Goal: Obtain resource: Obtain resource

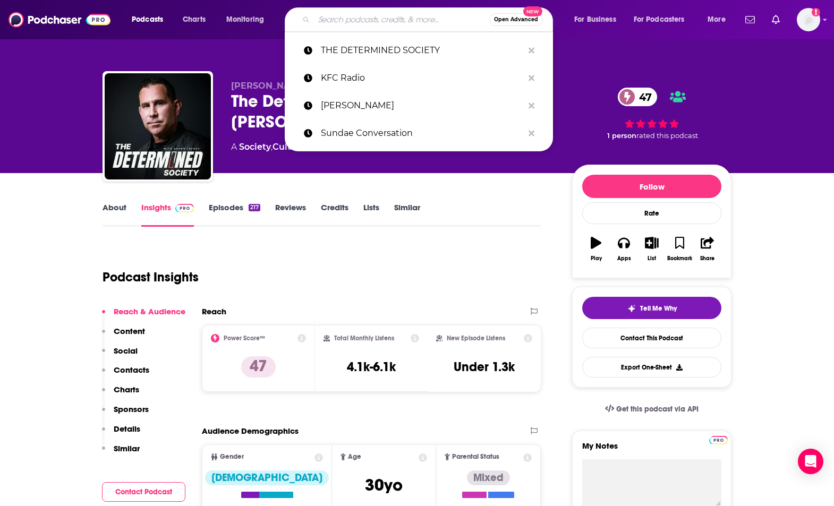
click at [348, 25] on input "Search podcasts, credits, & more..." at bounding box center [401, 19] width 175 height 17
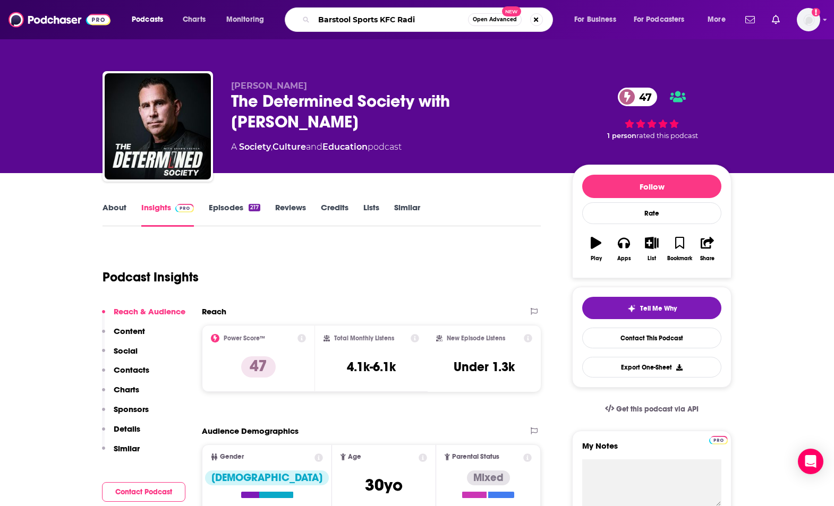
type input "Barstool Sports KFC Radio"
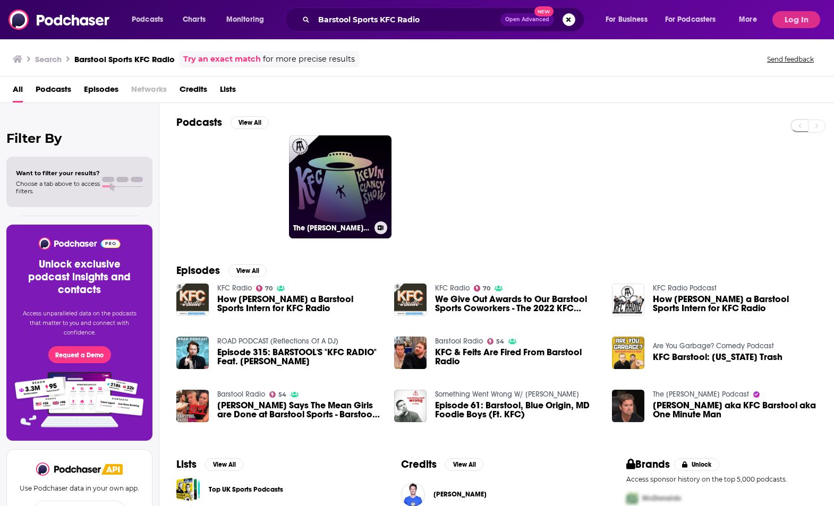
click at [381, 196] on link "The [PERSON_NAME] Show" at bounding box center [340, 186] width 103 height 103
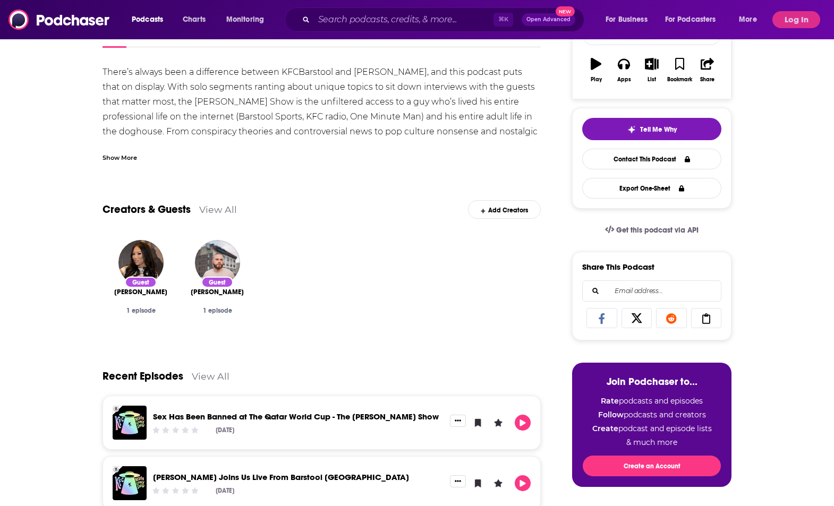
scroll to position [230, 0]
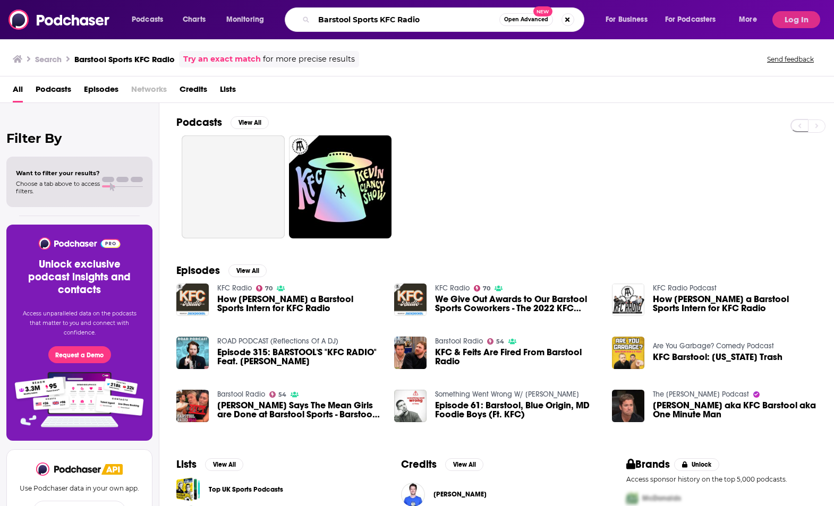
drag, startPoint x: 380, startPoint y: 19, endPoint x: 300, endPoint y: 12, distance: 80.0
click at [300, 12] on div "Barstool Sports KFC Radio Open Advanced New" at bounding box center [435, 19] width 300 height 24
type input "KFC Radio"
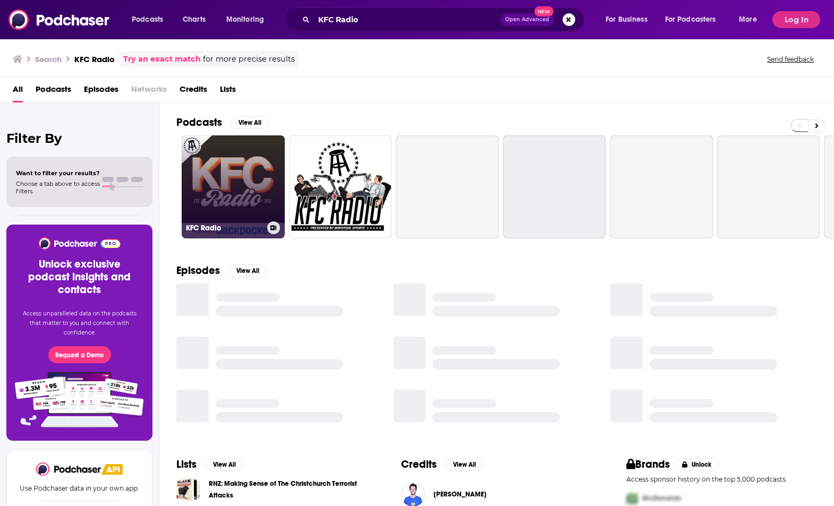
click at [247, 171] on link "KFC Radio" at bounding box center [233, 186] width 103 height 103
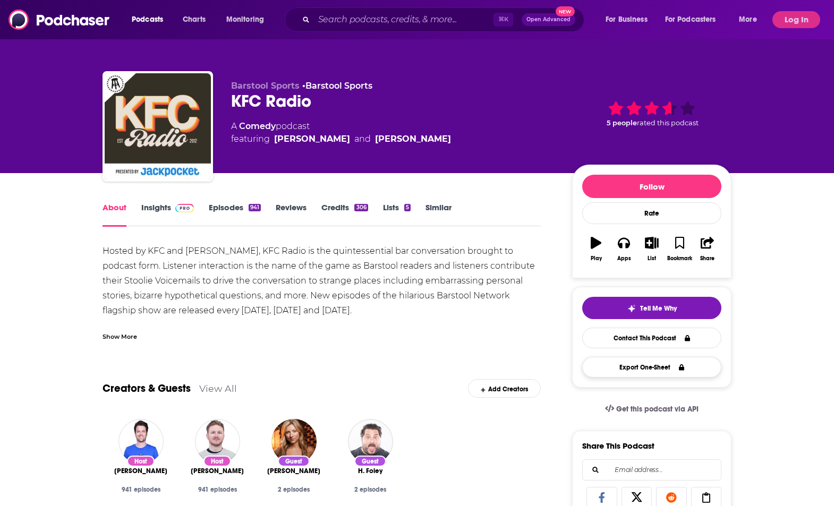
click at [651, 367] on button "Export One-Sheet" at bounding box center [651, 367] width 139 height 21
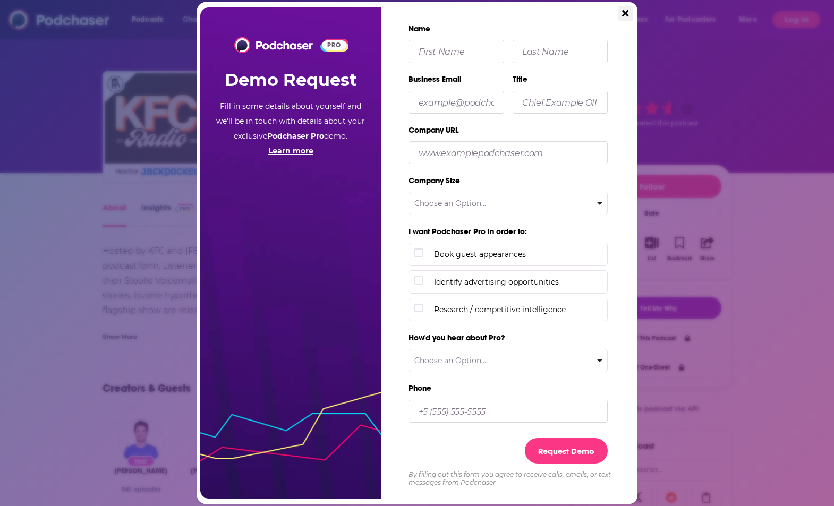
click at [626, 14] on icon "Close" at bounding box center [625, 13] width 6 height 6
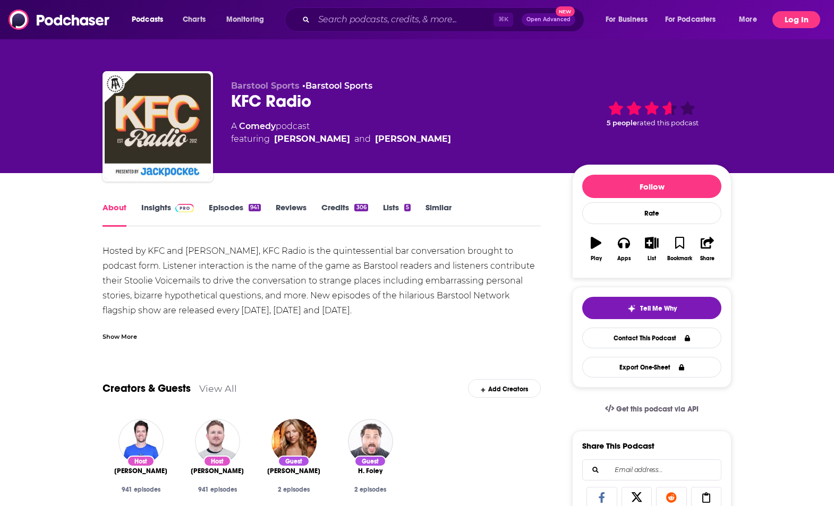
click at [794, 21] on button "Log In" at bounding box center [796, 19] width 48 height 17
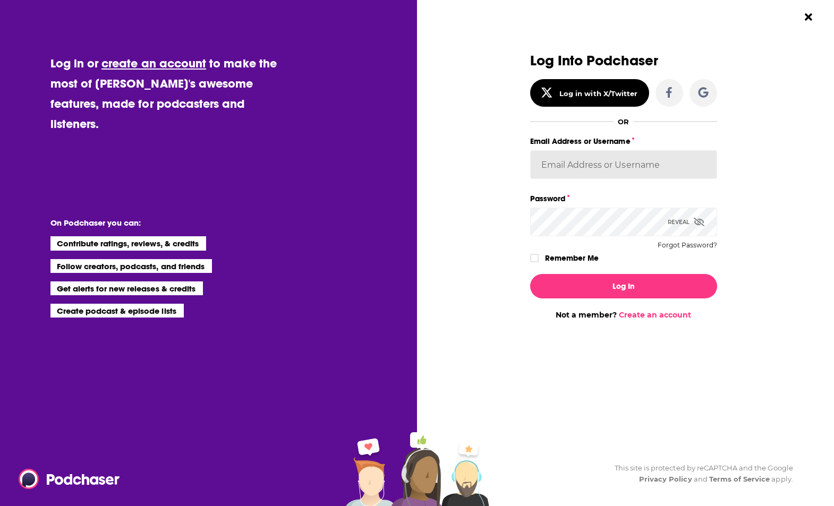
type input "ElaineatWink"
click at [623, 286] on button "Log In" at bounding box center [623, 286] width 187 height 24
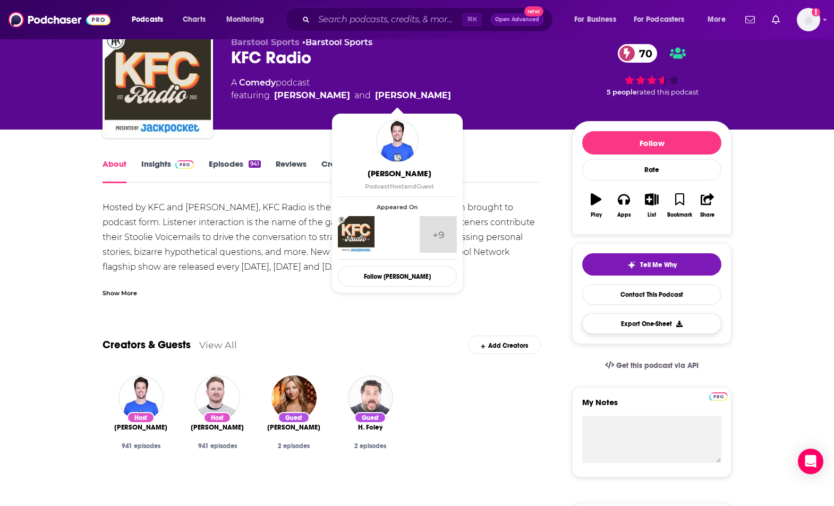
scroll to position [45, 0]
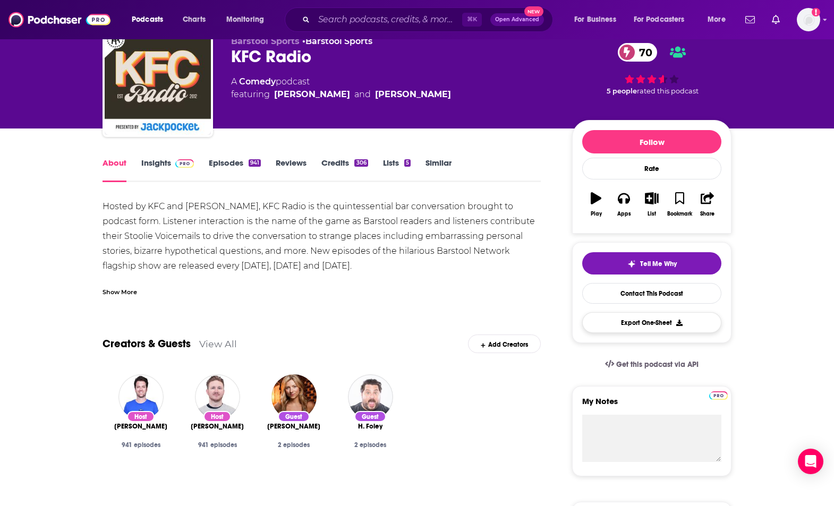
click at [657, 325] on button "Export One-Sheet" at bounding box center [651, 322] width 139 height 21
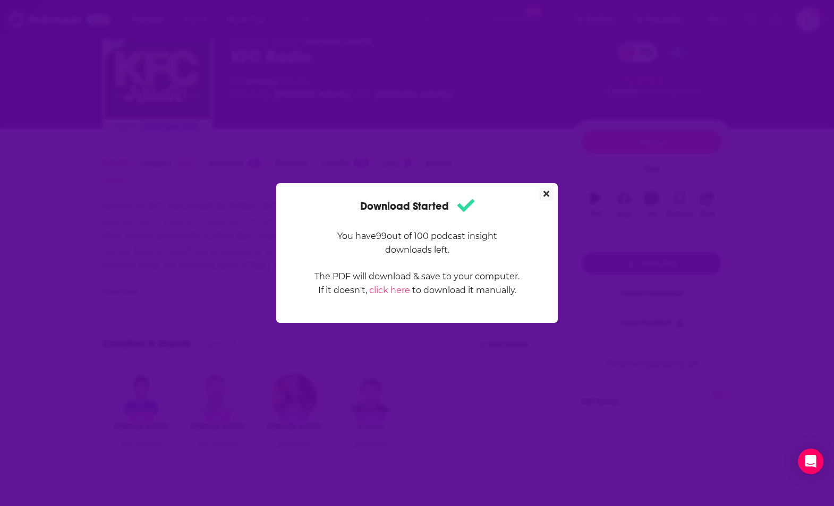
scroll to position [0, 0]
click at [546, 193] on icon "Close" at bounding box center [546, 194] width 6 height 6
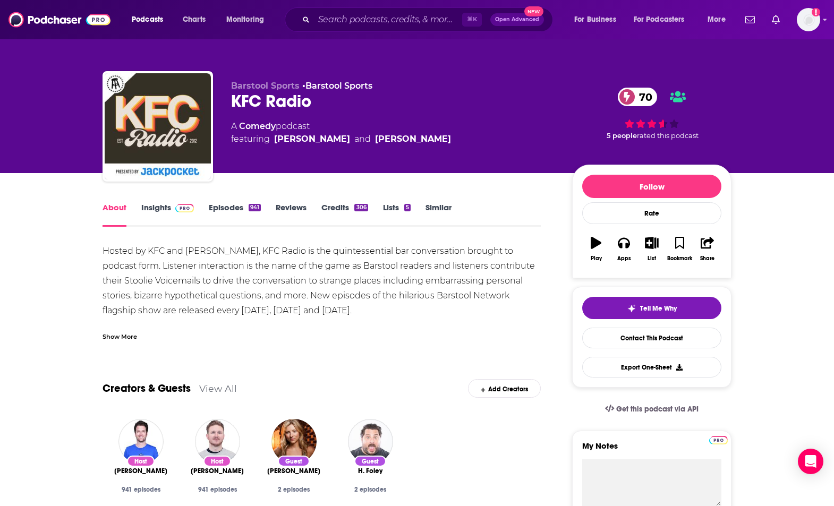
click at [166, 208] on link "Insights" at bounding box center [167, 214] width 53 height 24
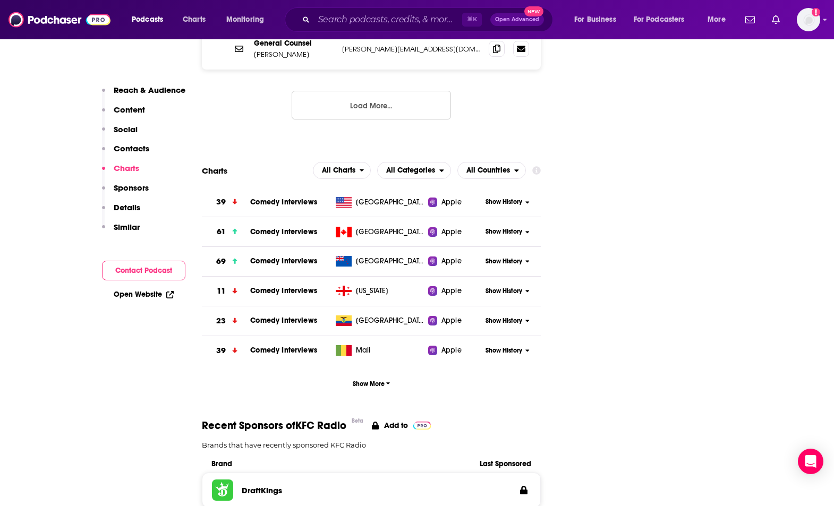
scroll to position [1358, 0]
